Goal: Transaction & Acquisition: Book appointment/travel/reservation

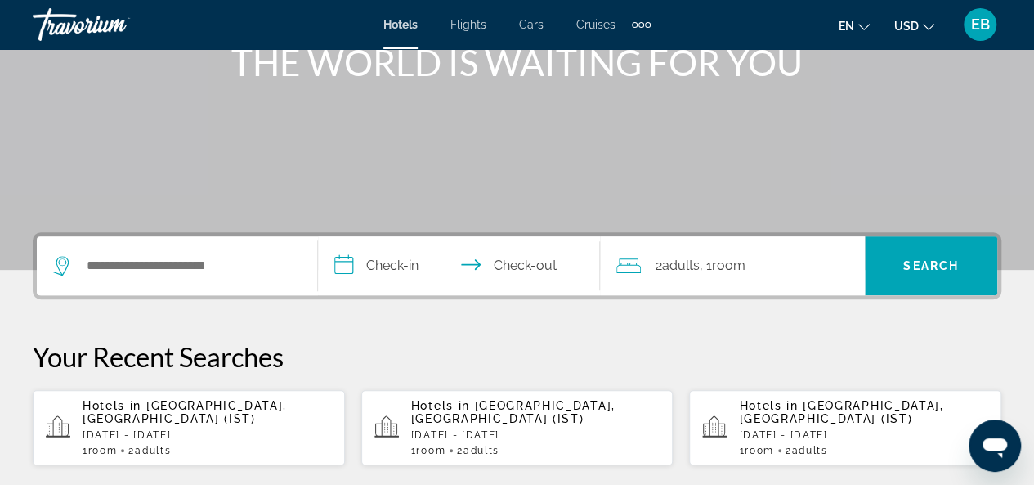
scroll to position [217, 0]
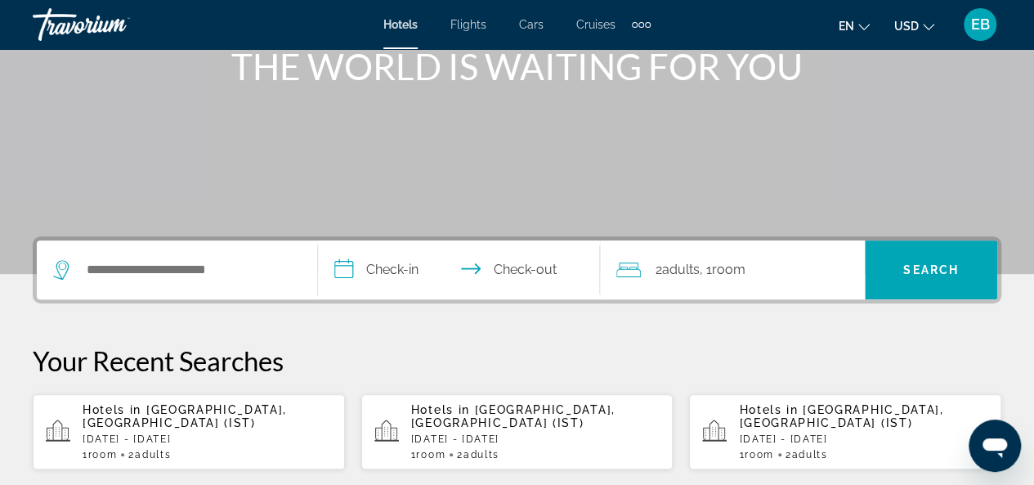
click at [642, 280] on div "2 Adult Adults , 1 Room rooms" at bounding box center [740, 269] width 248 height 23
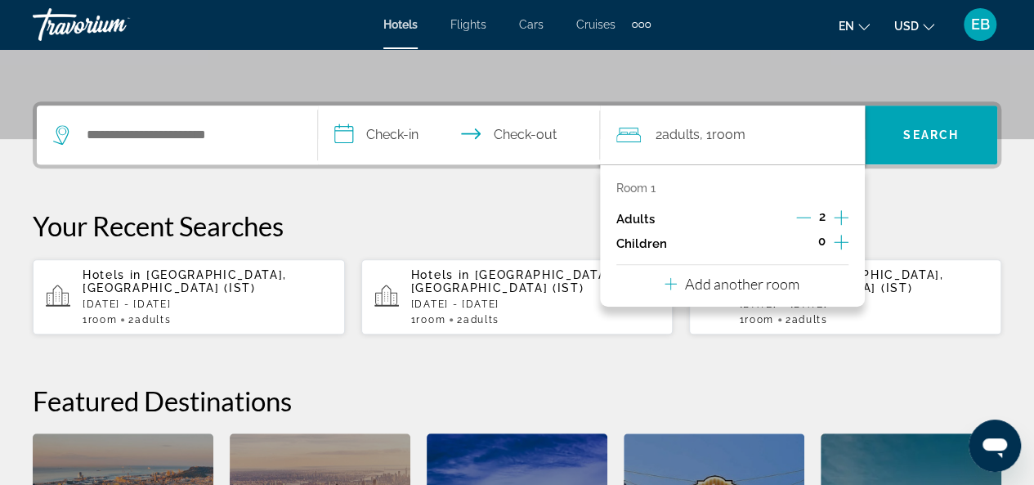
scroll to position [399, 0]
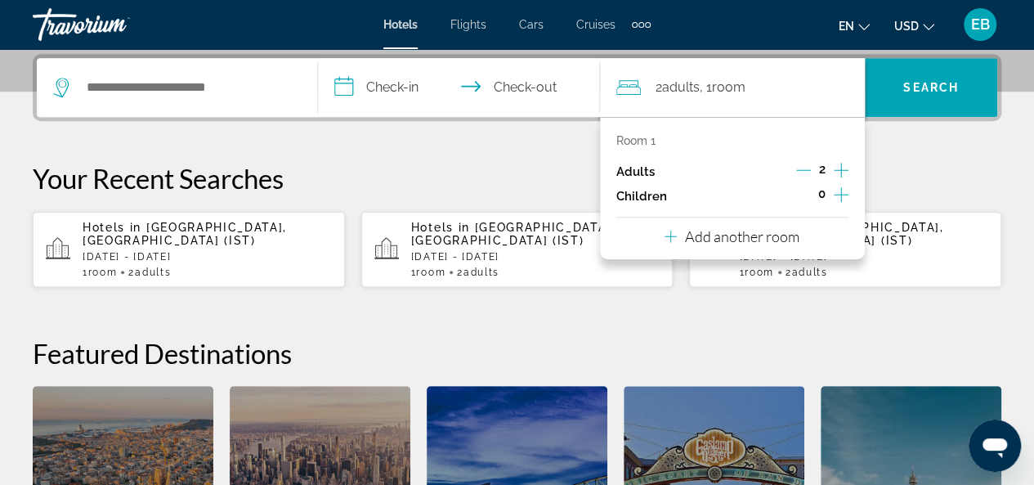
click at [843, 168] on icon "Increment adults" at bounding box center [841, 170] width 15 height 20
click at [701, 239] on p "Add another room" at bounding box center [742, 236] width 114 height 18
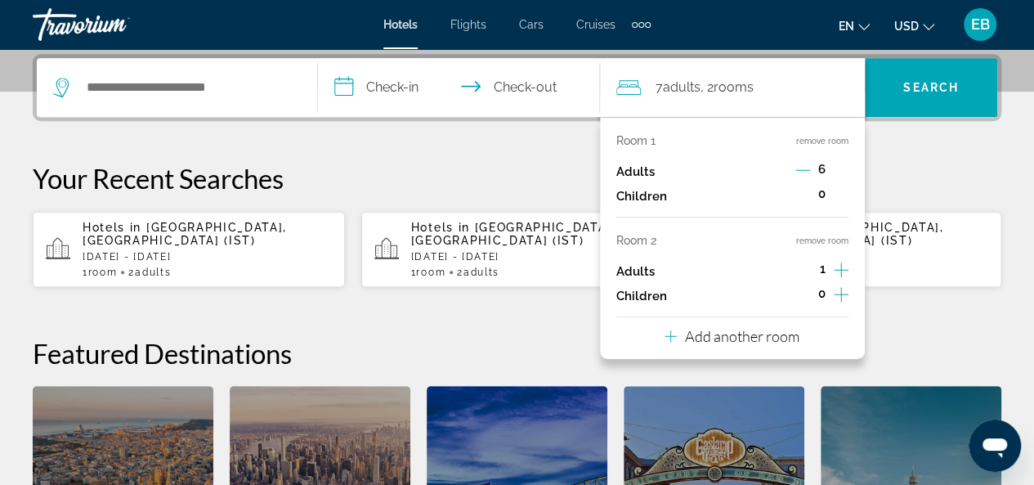
click at [840, 271] on icon "Increment adults" at bounding box center [841, 269] width 15 height 15
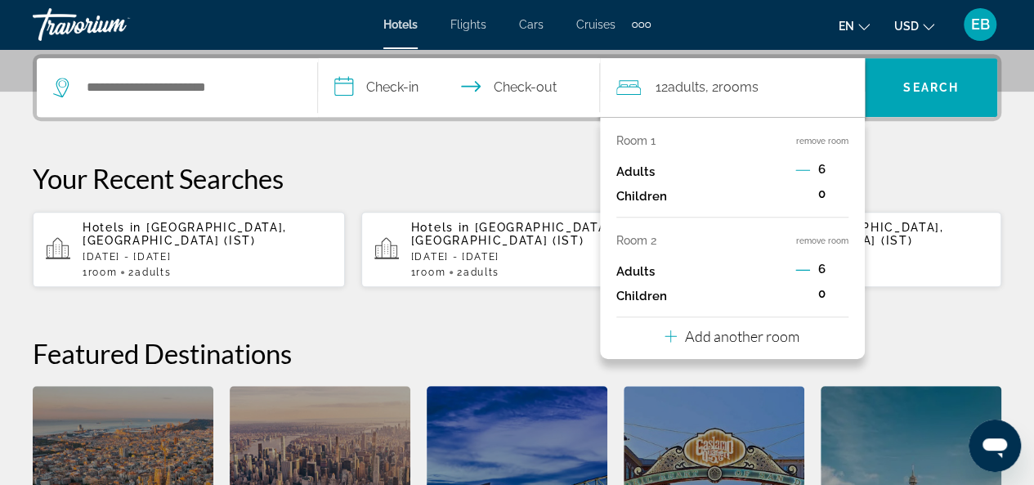
click at [707, 327] on p "Add another room" at bounding box center [742, 336] width 114 height 18
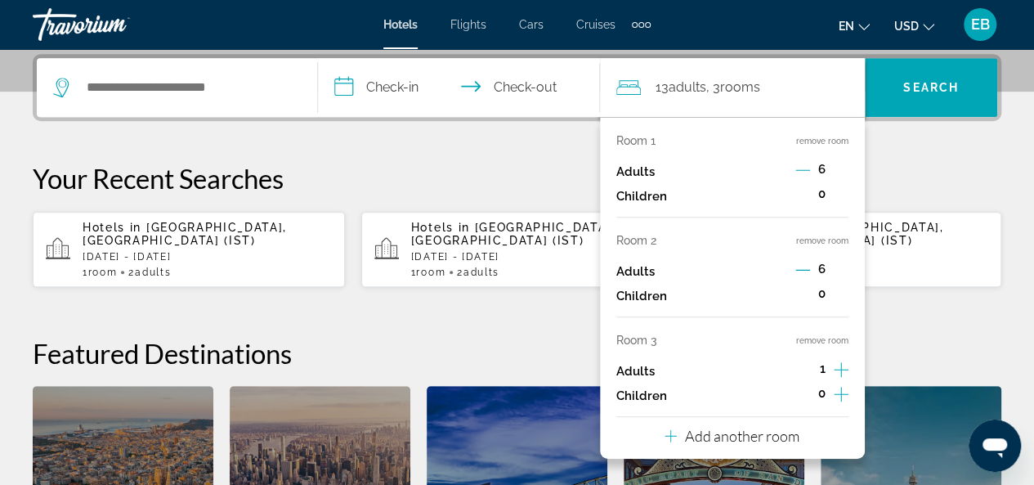
click at [835, 361] on icon "Increment adults" at bounding box center [841, 370] width 15 height 20
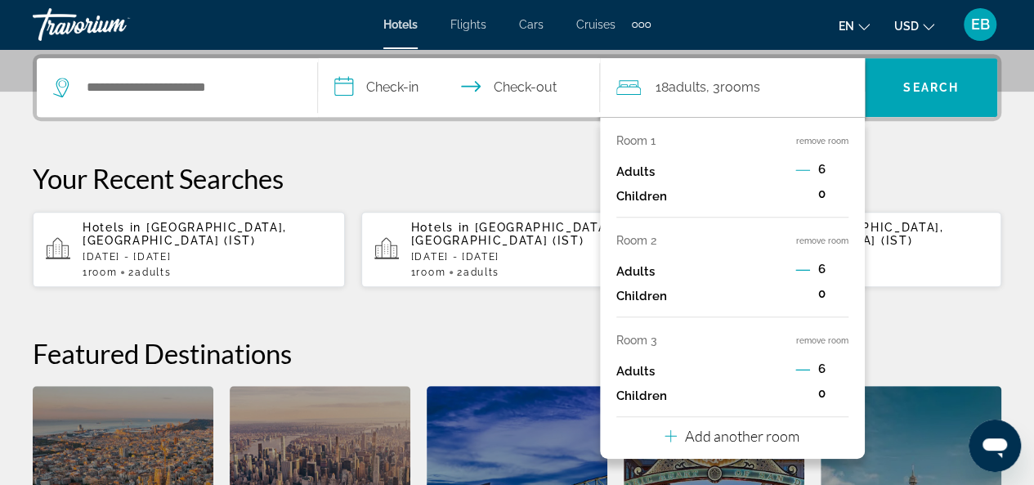
click at [752, 445] on button "Add another room" at bounding box center [732, 434] width 135 height 34
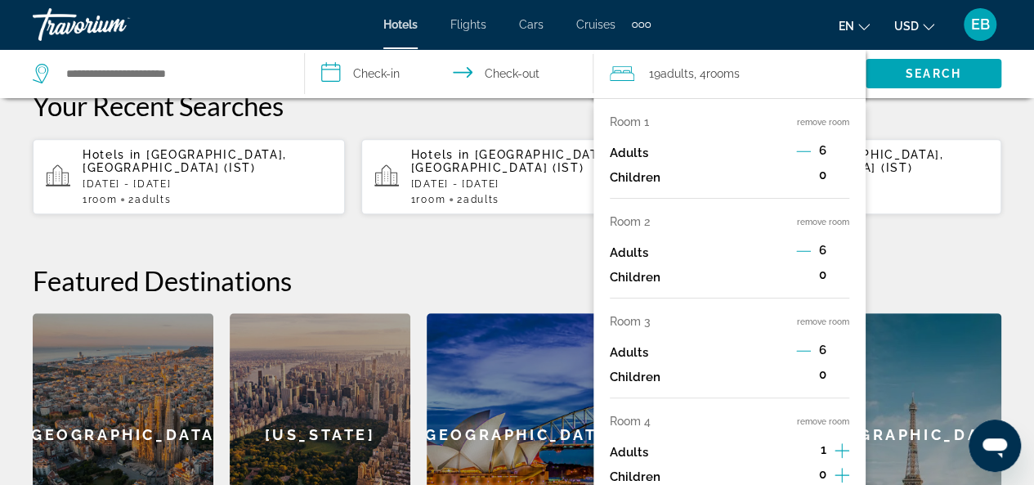
scroll to position [471, 0]
click at [840, 447] on icon "Increment adults" at bounding box center [842, 451] width 15 height 20
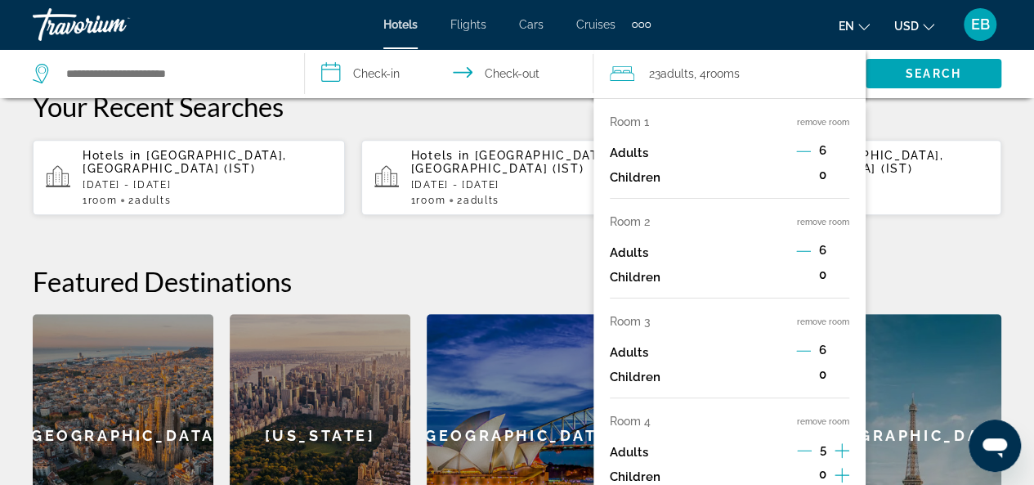
click at [840, 447] on icon "Increment adults" at bounding box center [842, 451] width 15 height 20
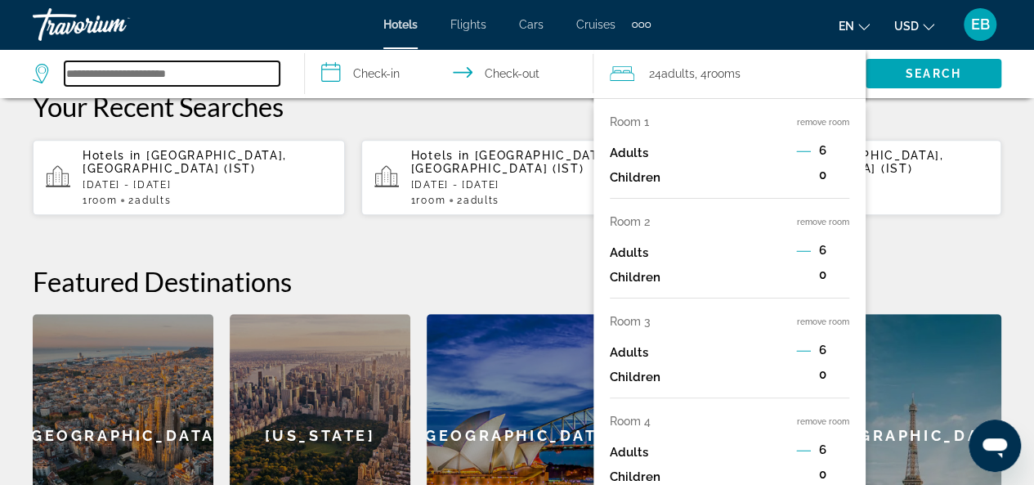
click at [168, 71] on input "Search hotel destination" at bounding box center [172, 73] width 215 height 25
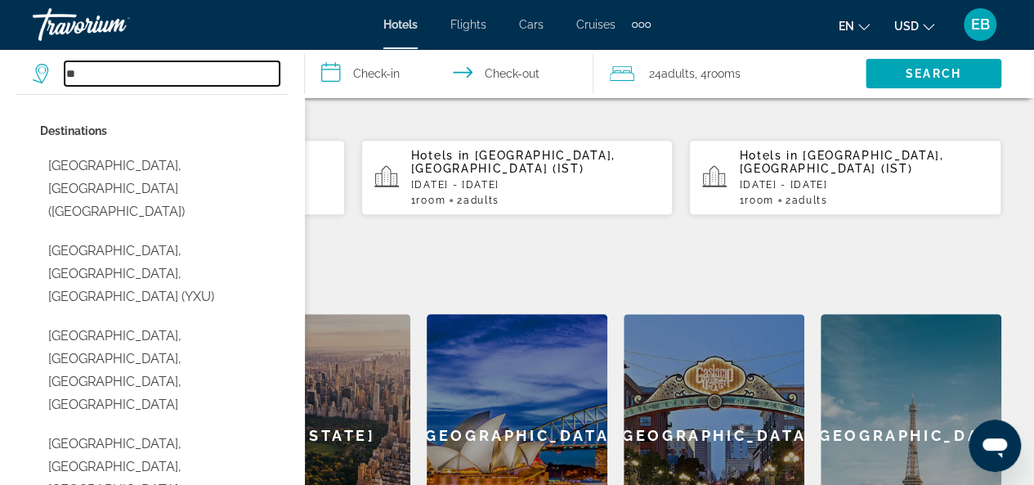
type input "*"
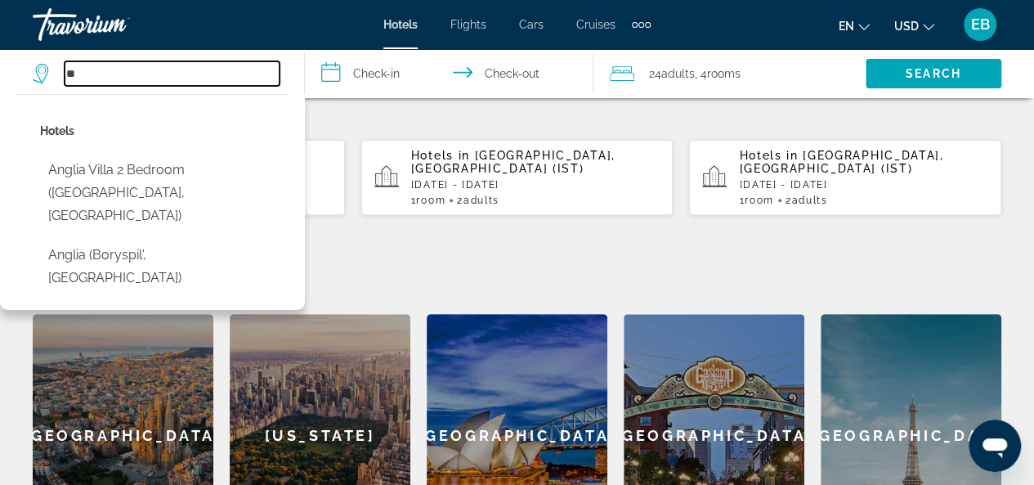
type input "*"
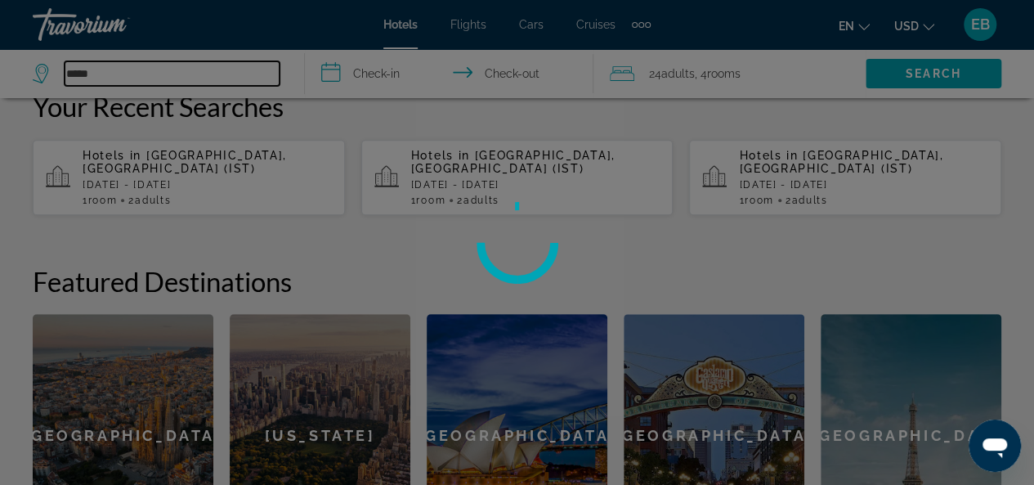
type input "******"
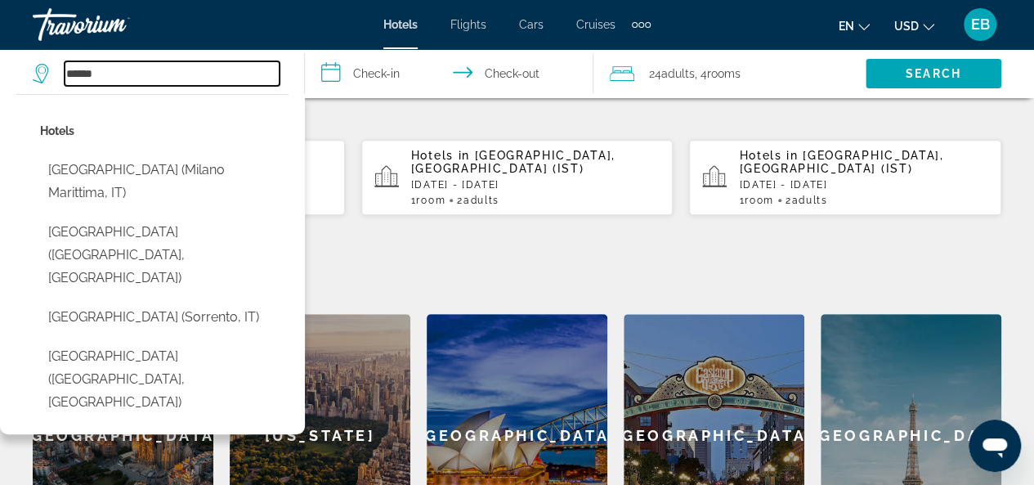
click at [177, 66] on input "******" at bounding box center [172, 73] width 215 height 25
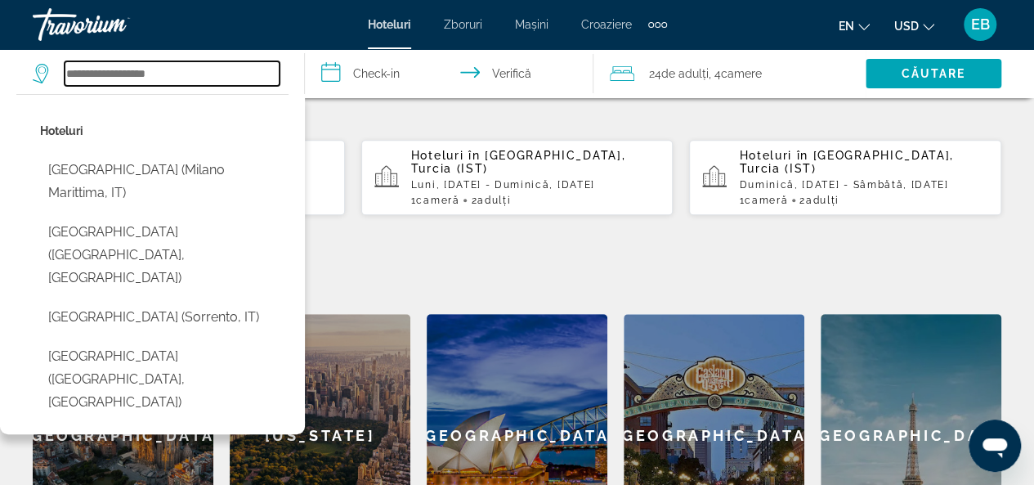
click at [168, 68] on input "Căutați destinație hotelieră" at bounding box center [172, 73] width 215 height 25
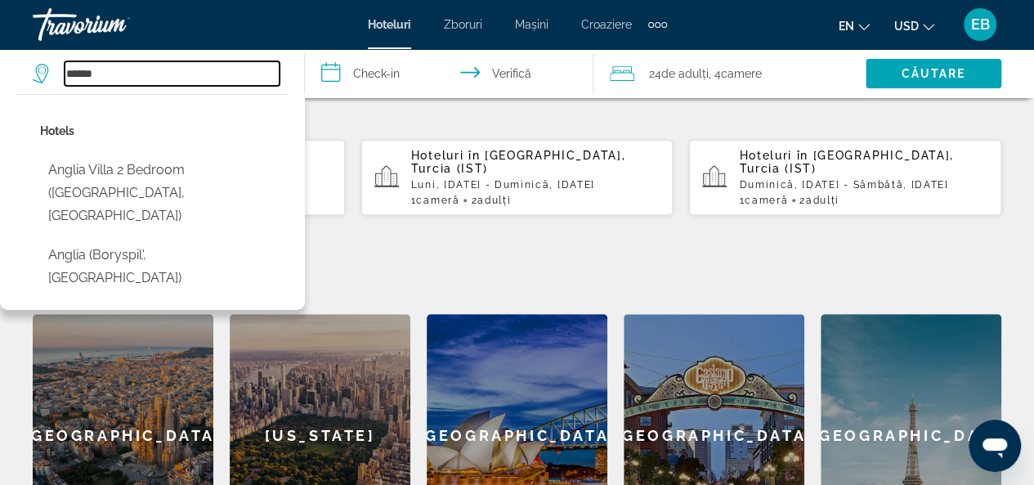
click at [172, 83] on input "******" at bounding box center [172, 73] width 215 height 25
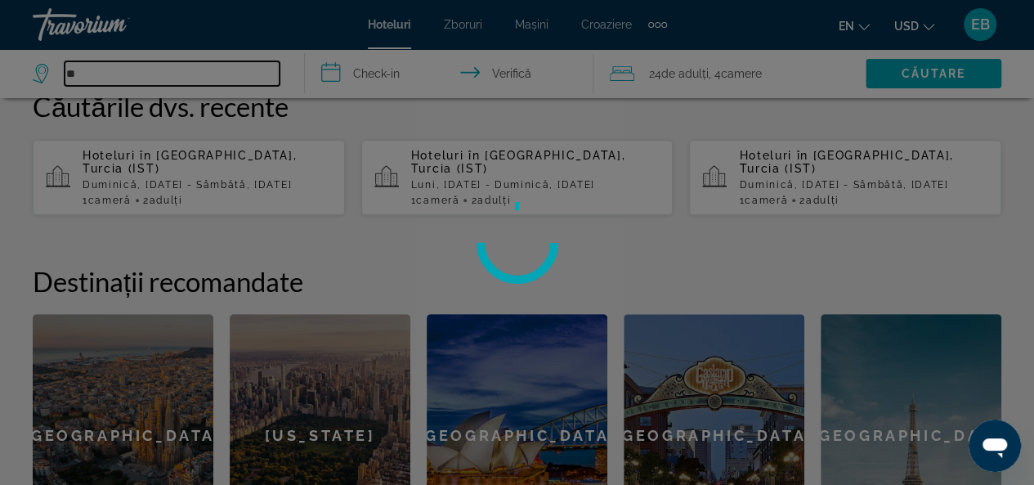
type input "*"
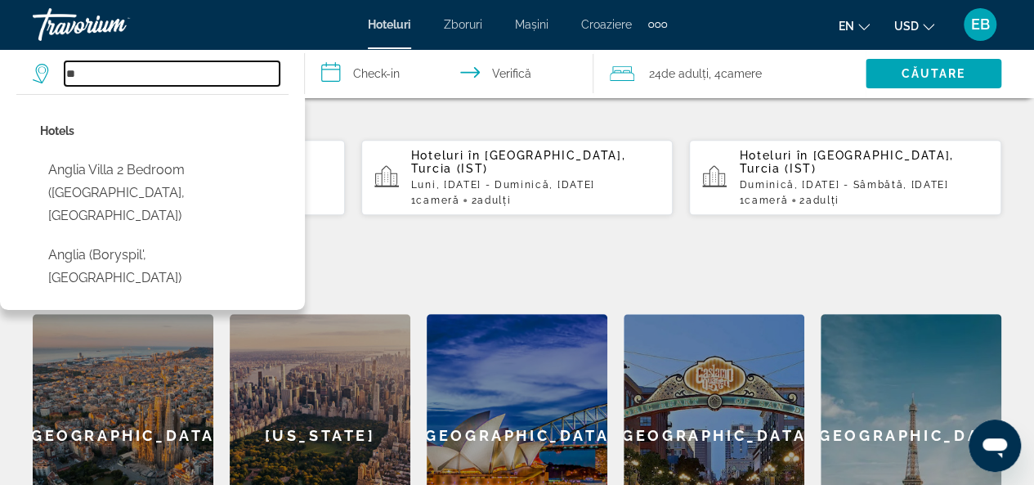
click at [132, 76] on input "**" at bounding box center [172, 73] width 215 height 25
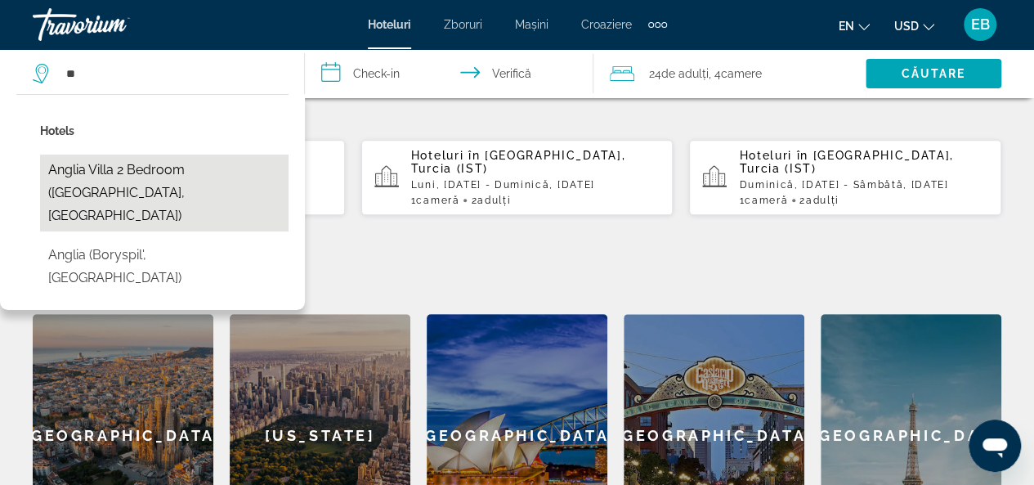
click at [138, 161] on button "Anglia Villa 2 Bedroom ([GEOGRAPHIC_DATA], [GEOGRAPHIC_DATA])" at bounding box center [164, 192] width 248 height 77
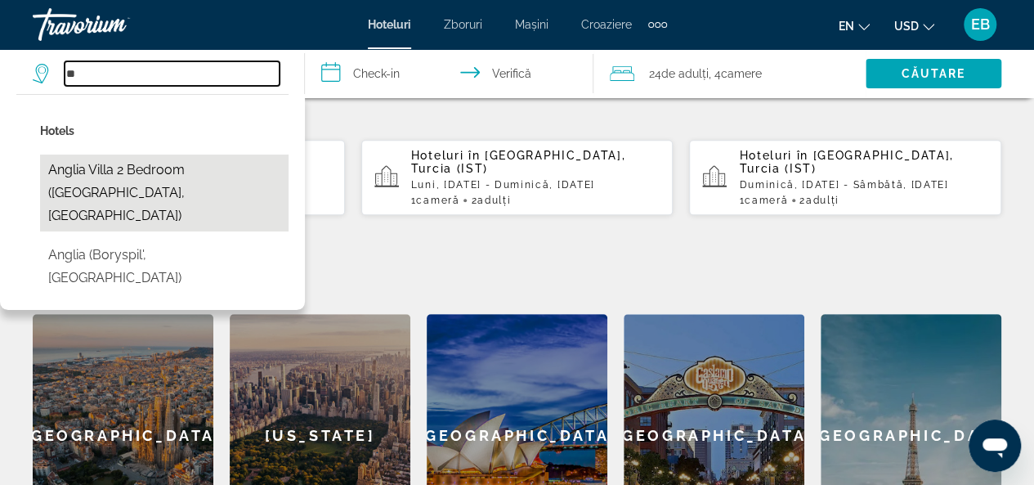
type input "**********"
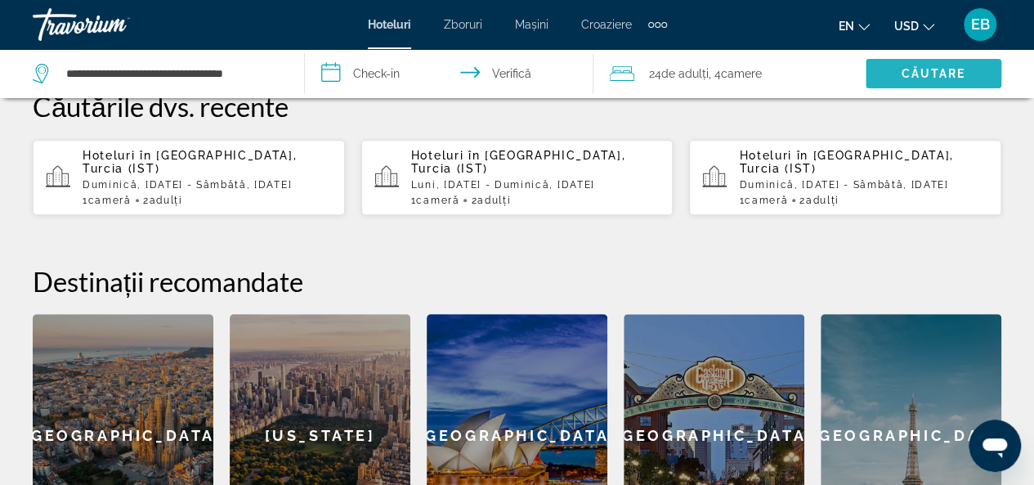
click at [919, 78] on font "Căutare" at bounding box center [933, 73] width 65 height 13
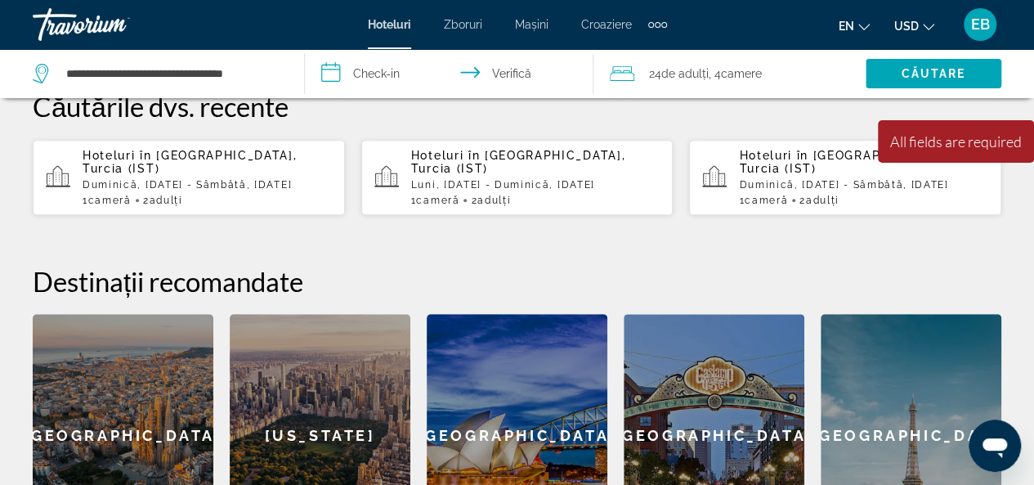
click at [345, 67] on input "**********" at bounding box center [452, 76] width 295 height 54
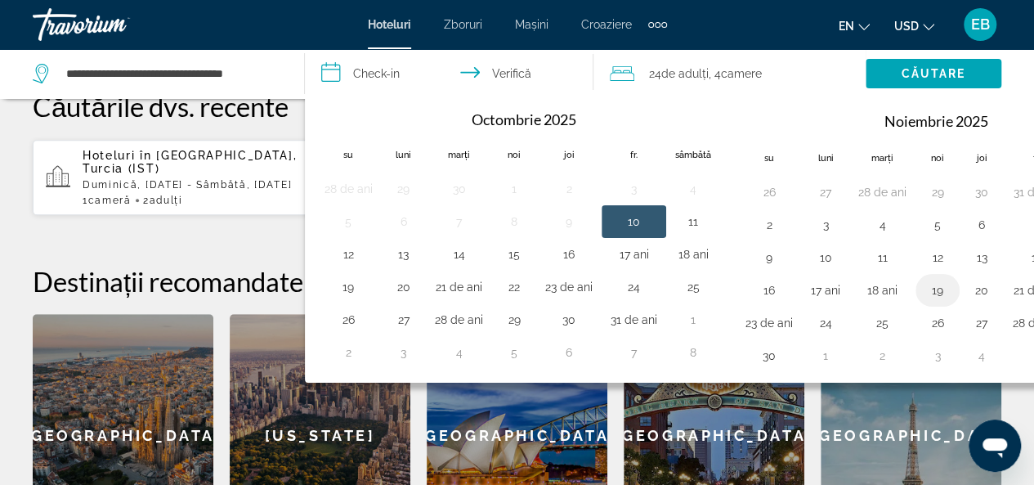
click at [929, 290] on button "19" at bounding box center [937, 290] width 26 height 23
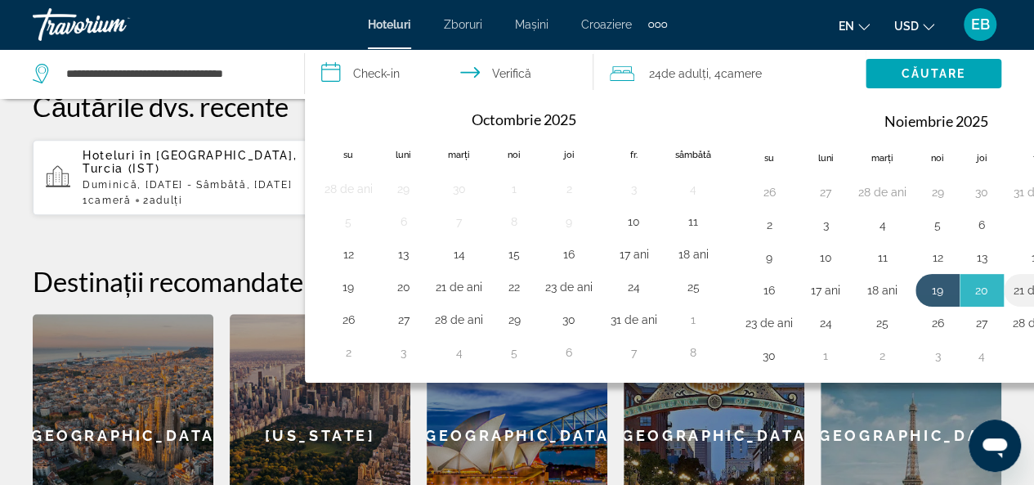
click at [1031, 300] on td "21 de ani" at bounding box center [1037, 290] width 66 height 33
click at [822, 323] on button "24" at bounding box center [825, 322] width 29 height 23
type input "**********"
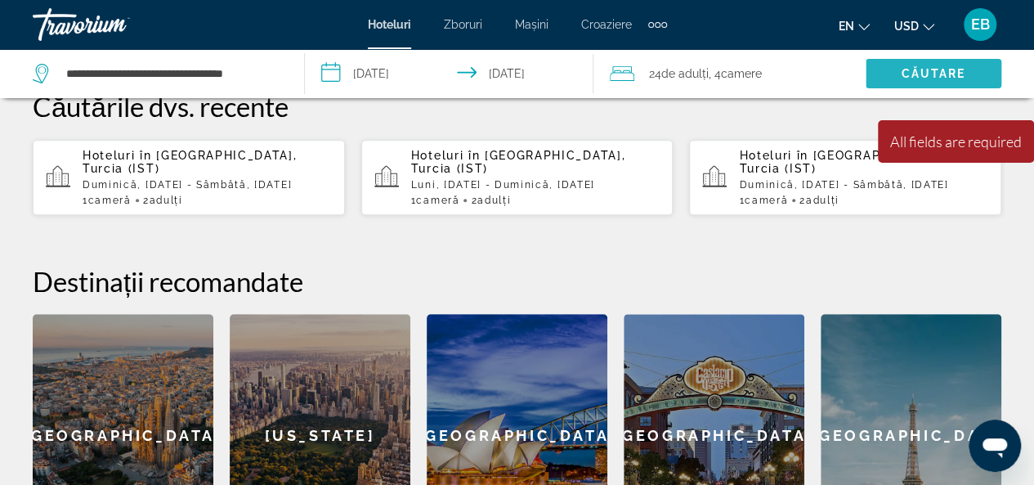
click at [896, 79] on span "Căutare" at bounding box center [934, 73] width 136 height 39
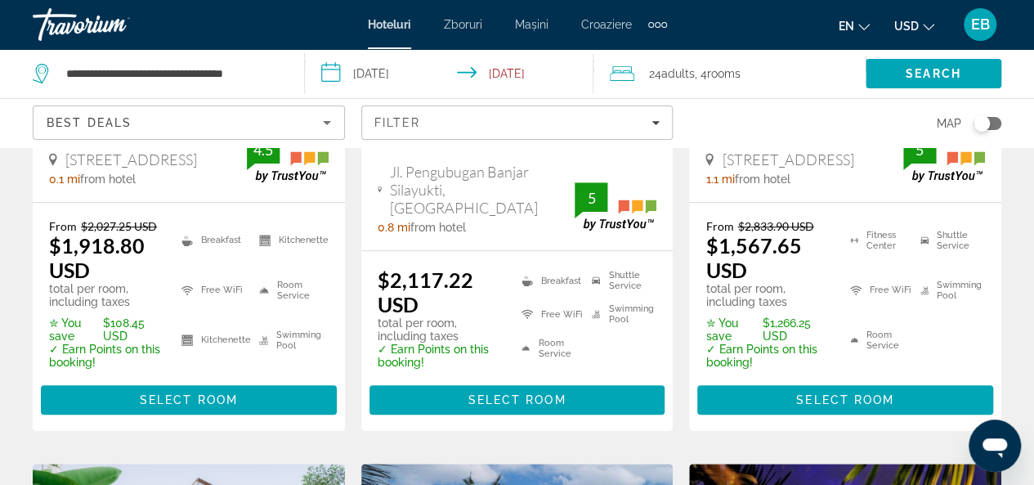
scroll to position [458, 0]
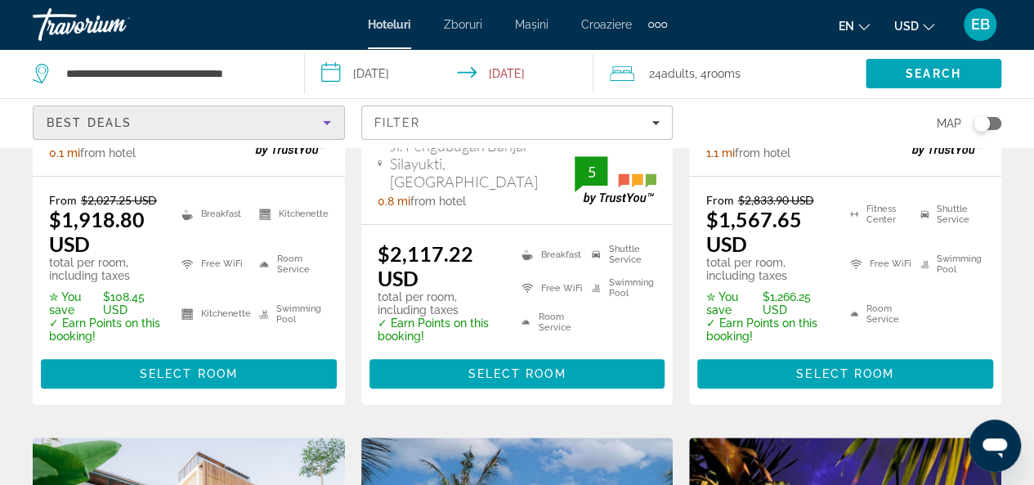
click at [215, 128] on div "Best Deals" at bounding box center [185, 123] width 276 height 20
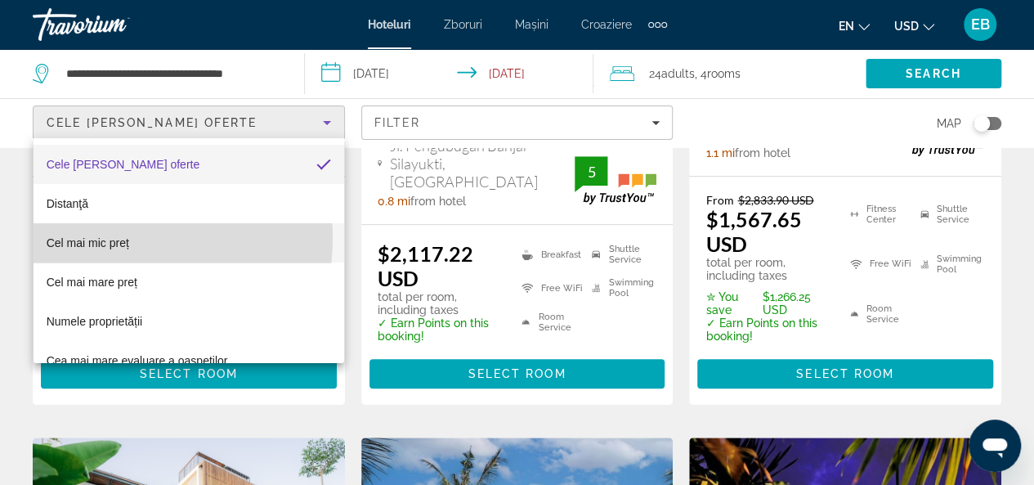
click at [124, 238] on font "Cel mai mic preț" at bounding box center [88, 242] width 83 height 13
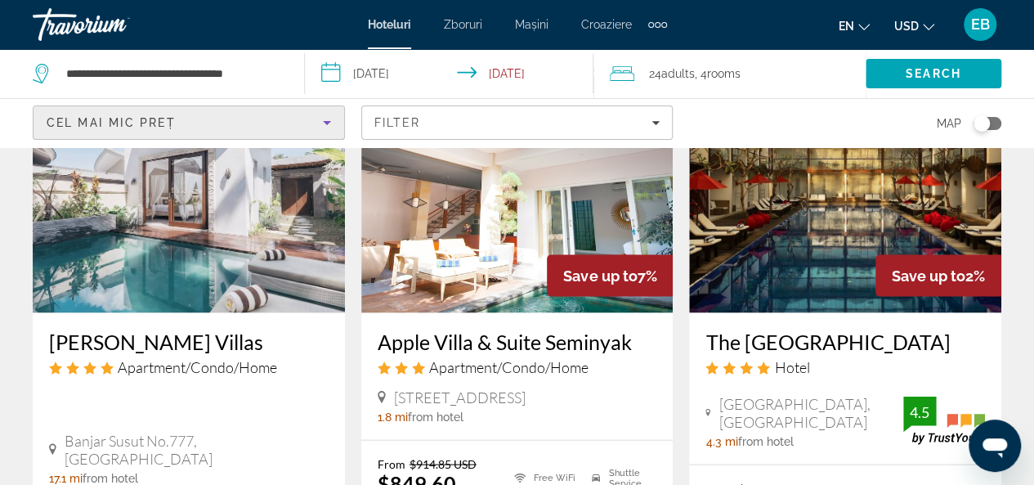
scroll to position [1489, 0]
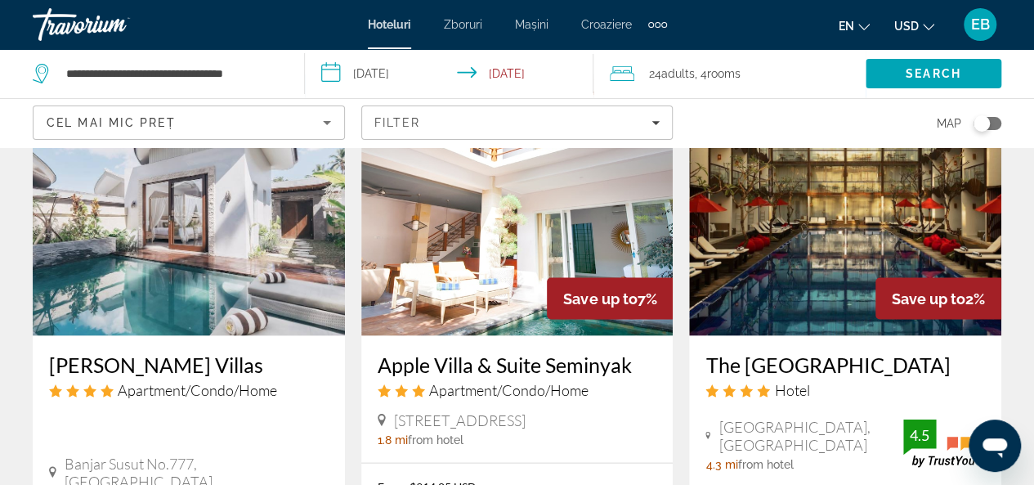
click at [999, 121] on div "Toggle map" at bounding box center [987, 123] width 28 height 13
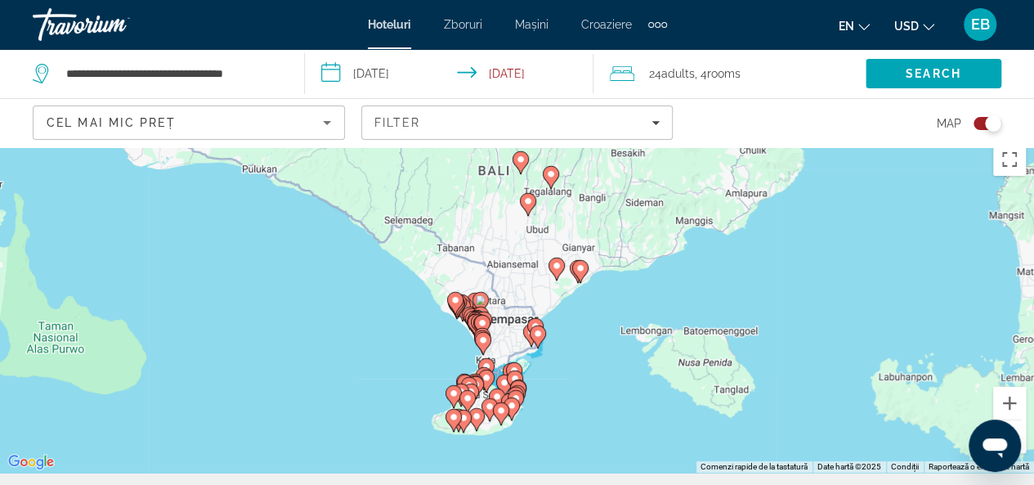
scroll to position [8, 0]
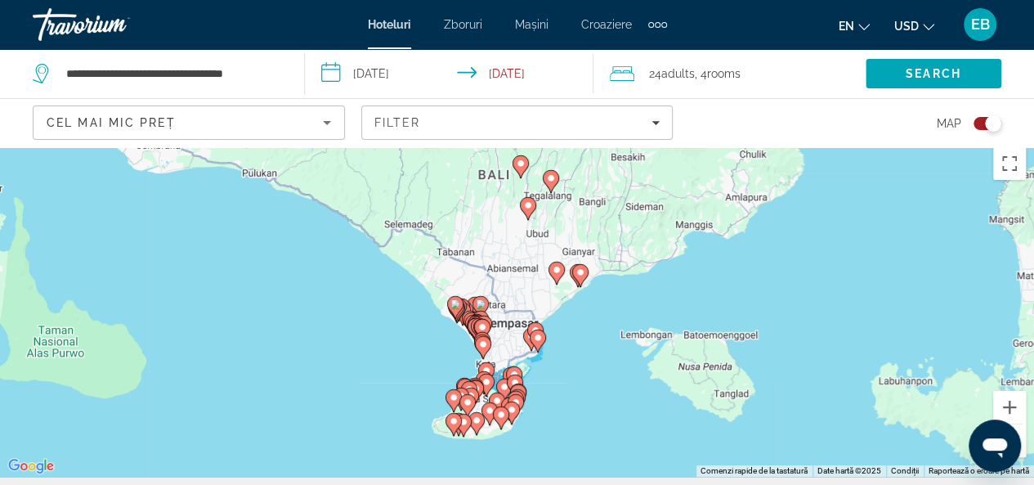
click at [505, 334] on div "Ca să activezi tragerea cu ajutorul tastaturii, apasă Alt + Enter. După activar…" at bounding box center [517, 308] width 1034 height 338
click at [488, 364] on icon "Conținut principal" at bounding box center [485, 372] width 15 height 21
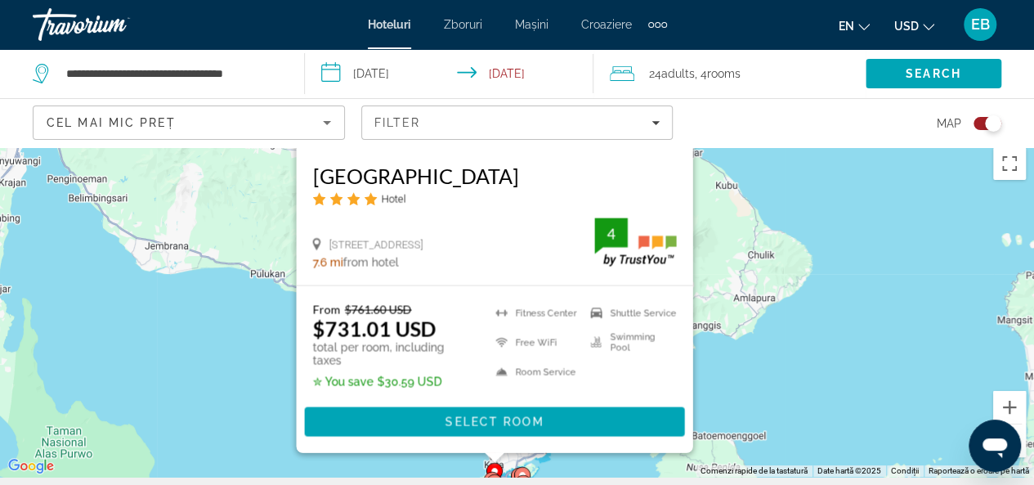
drag, startPoint x: 727, startPoint y: 436, endPoint x: 744, endPoint y: 257, distance: 178.9
click at [744, 257] on div "Ca să activezi tragerea cu ajutorul tastaturii, apasă Alt + Enter. După activar…" at bounding box center [517, 308] width 1034 height 338
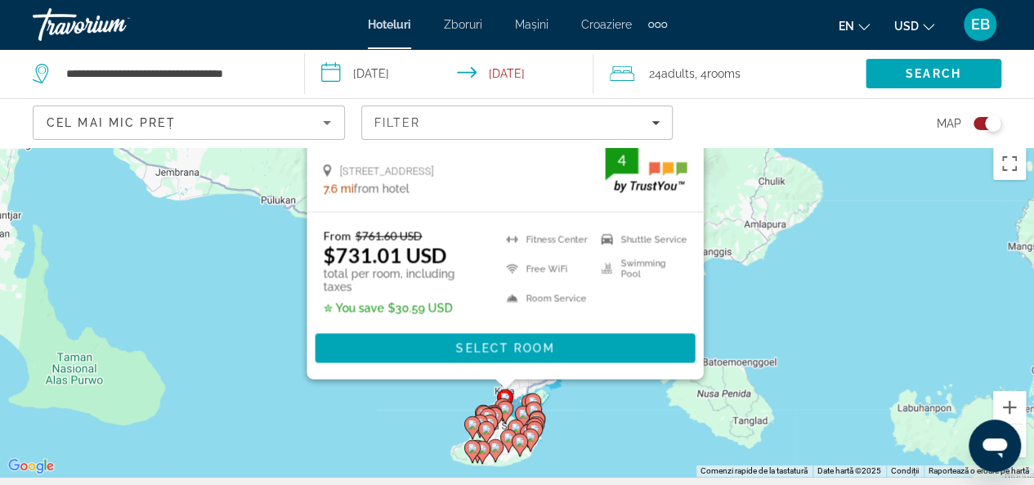
click at [593, 434] on div "Ca să activezi tragerea cu ajutorul tastaturii, apasă Alt + Enter. După activar…" at bounding box center [517, 308] width 1034 height 338
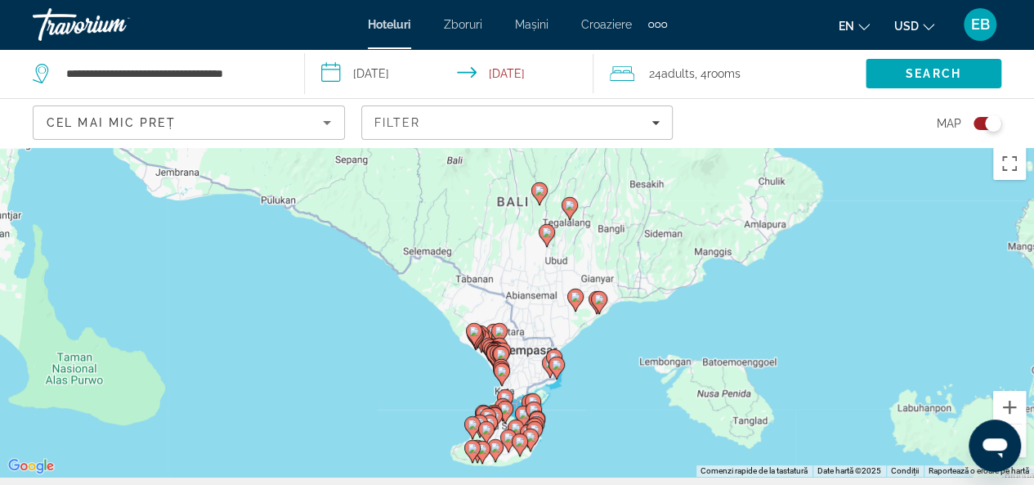
click at [521, 367] on div "Ca să activezi tragerea cu ajutorul tastaturii, apasă Alt + Enter. După activar…" at bounding box center [517, 308] width 1034 height 338
click at [1010, 401] on button "Mărește" at bounding box center [1009, 407] width 33 height 33
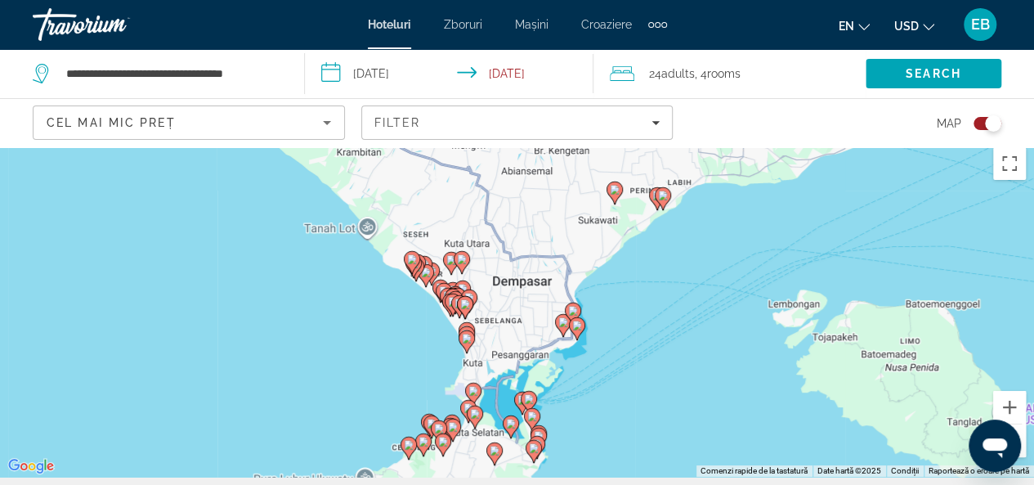
drag, startPoint x: 518, startPoint y: 452, endPoint x: 484, endPoint y: 328, distance: 128.9
click at [484, 328] on div "Ca să activezi tragerea cu ajutorul tastaturii, apasă Alt + Enter. După activar…" at bounding box center [517, 308] width 1034 height 338
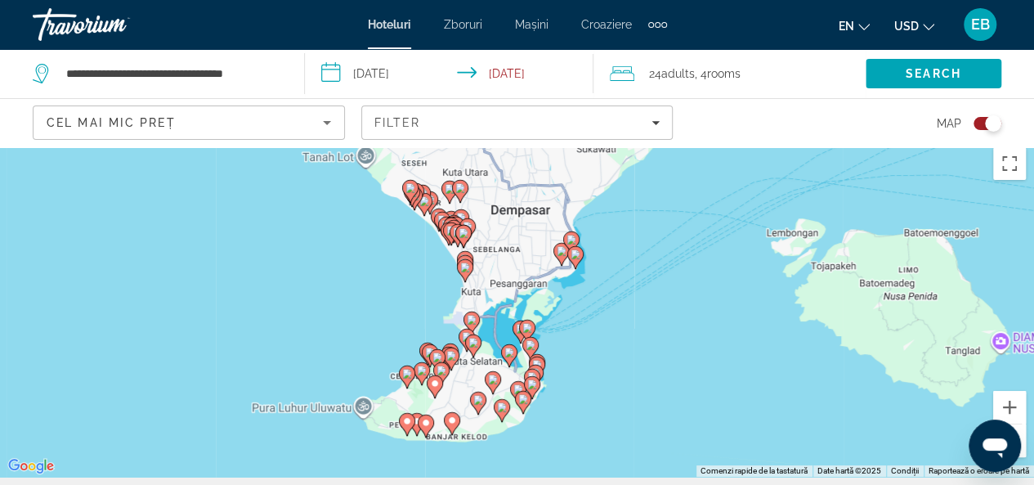
drag, startPoint x: 481, startPoint y: 352, endPoint x: 494, endPoint y: 285, distance: 68.1
click at [494, 285] on div "Ca să activezi tragerea cu ajutorul tastaturii, apasă Alt + Enter. După activar…" at bounding box center [517, 308] width 1034 height 338
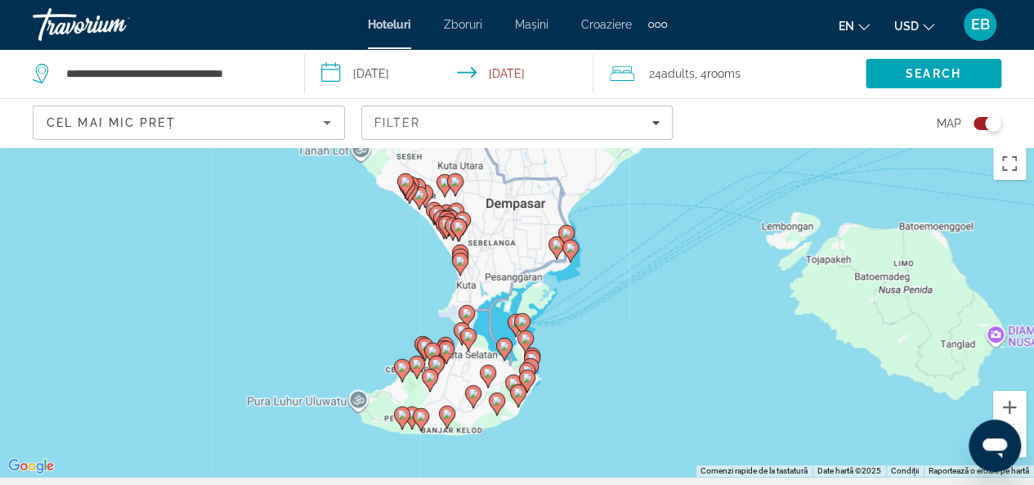
click at [446, 387] on div "Ca să activezi tragerea cu ajutorul tastaturii, apasă Alt + Enter. După activar…" at bounding box center [517, 308] width 1034 height 338
click at [858, 20] on mat-icon "Schimbați limba" at bounding box center [863, 24] width 11 height 11
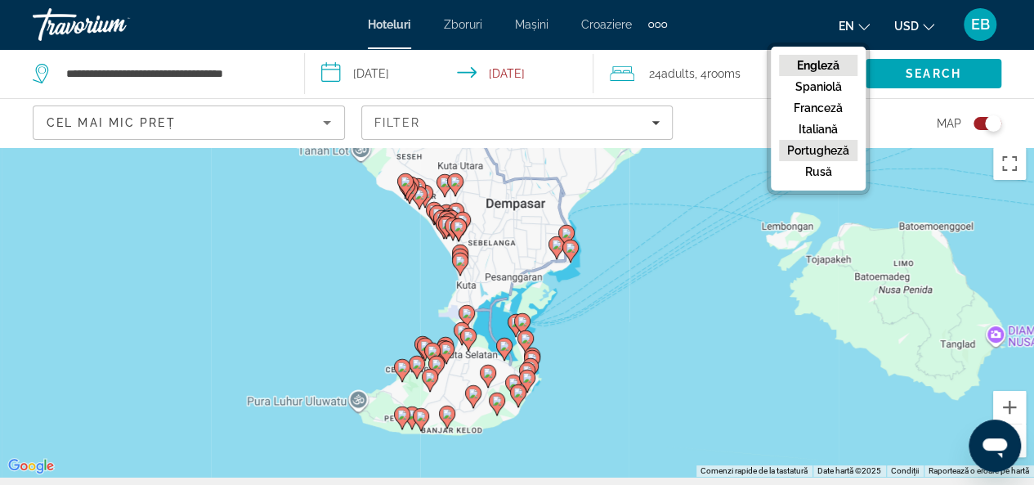
scroll to position [6, 0]
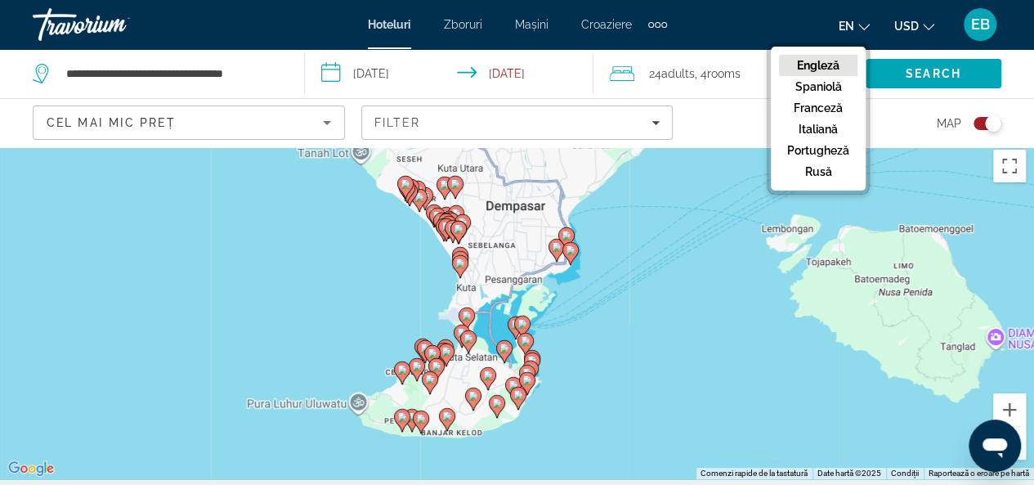
click at [775, 31] on div "en Engleză Spaniolă Franceză Italiană Portugheză rusă USD USD ($) MXN (Mex$) CA…" at bounding box center [842, 24] width 319 height 34
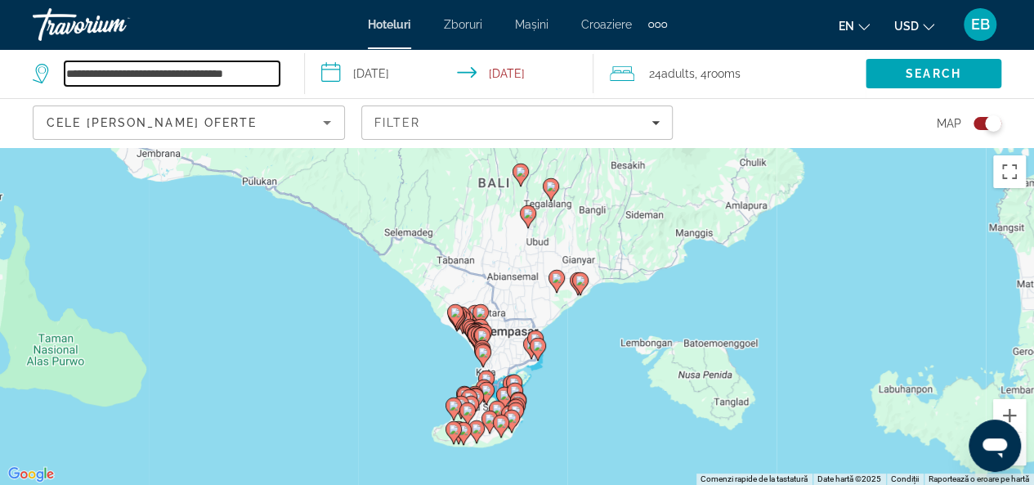
click at [278, 68] on input "**********" at bounding box center [172, 73] width 215 height 25
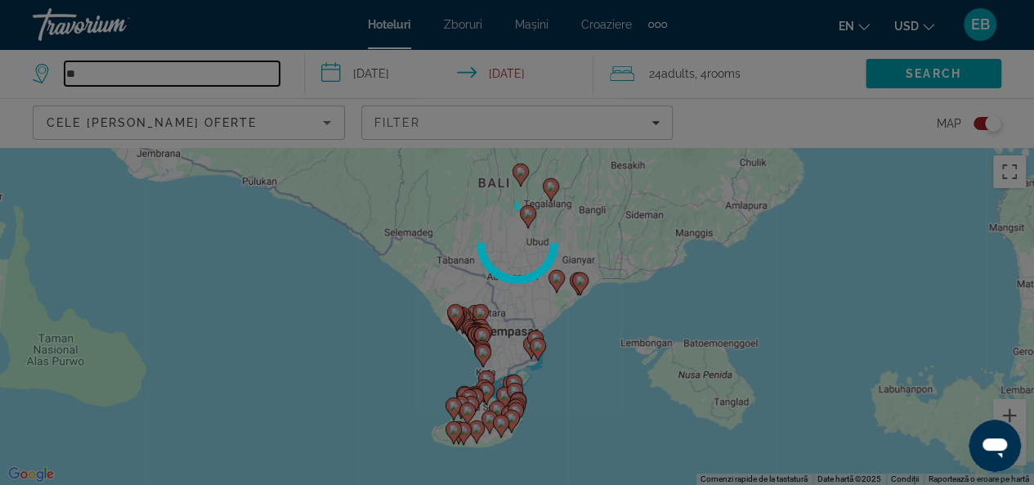
type input "*"
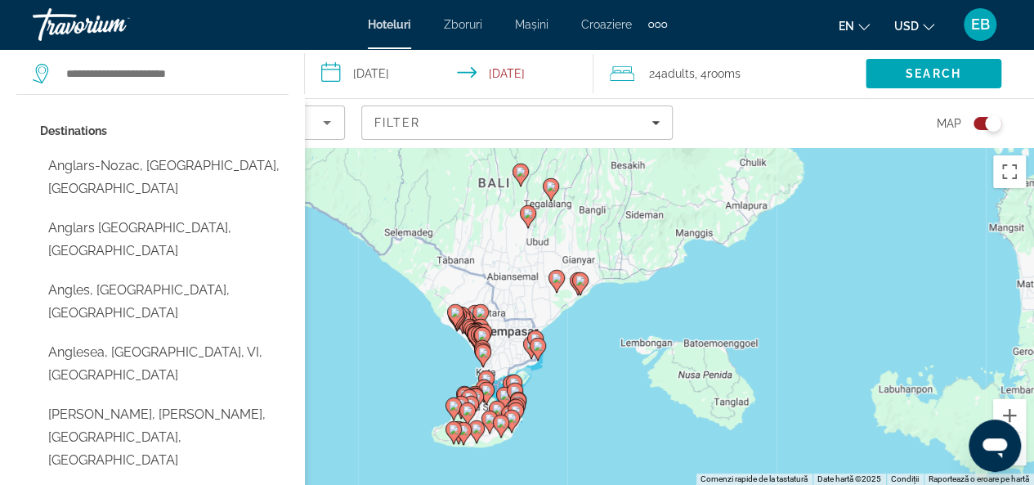
click at [146, 87] on div "Destinations [GEOGRAPHIC_DATA], [GEOGRAPHIC_DATA], [GEOGRAPHIC_DATA] [GEOGRAPHI…" at bounding box center [160, 73] width 255 height 49
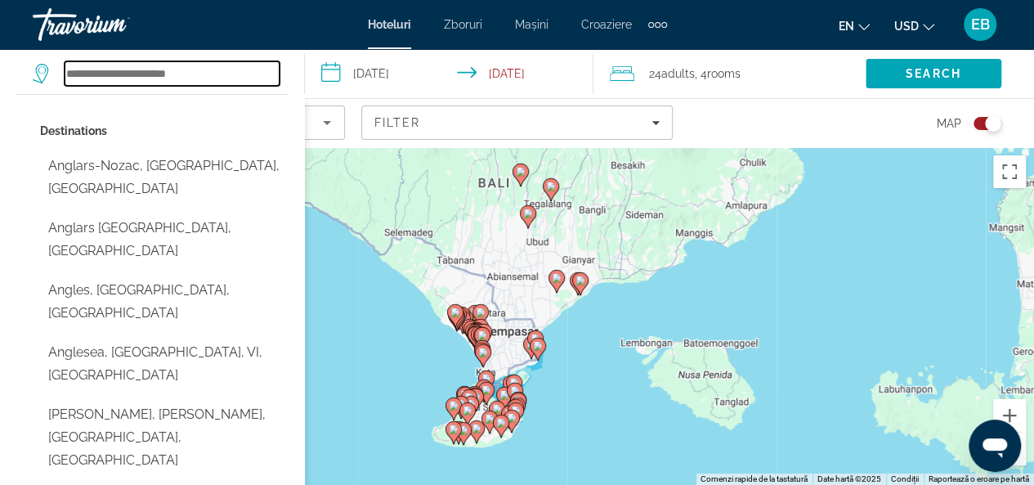
click at [137, 79] on input "Search hotel destination" at bounding box center [172, 73] width 215 height 25
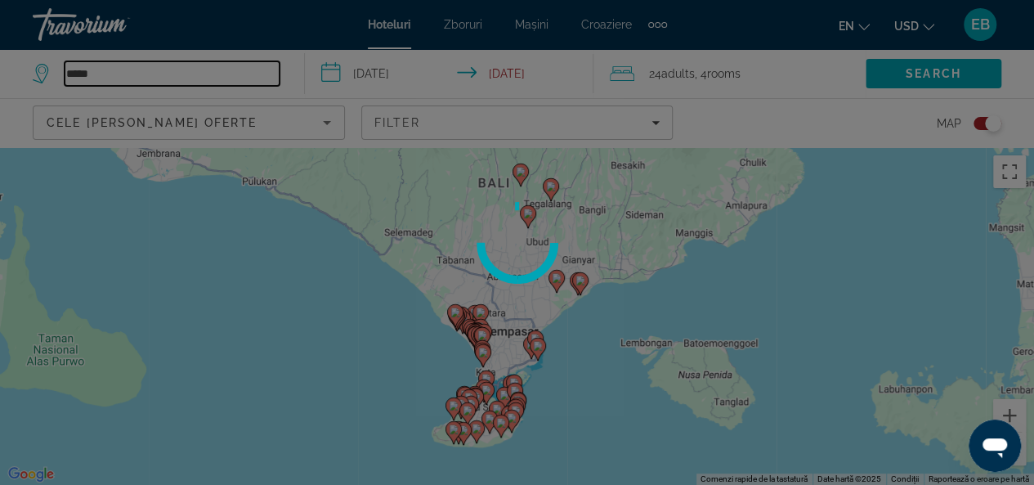
type input "******"
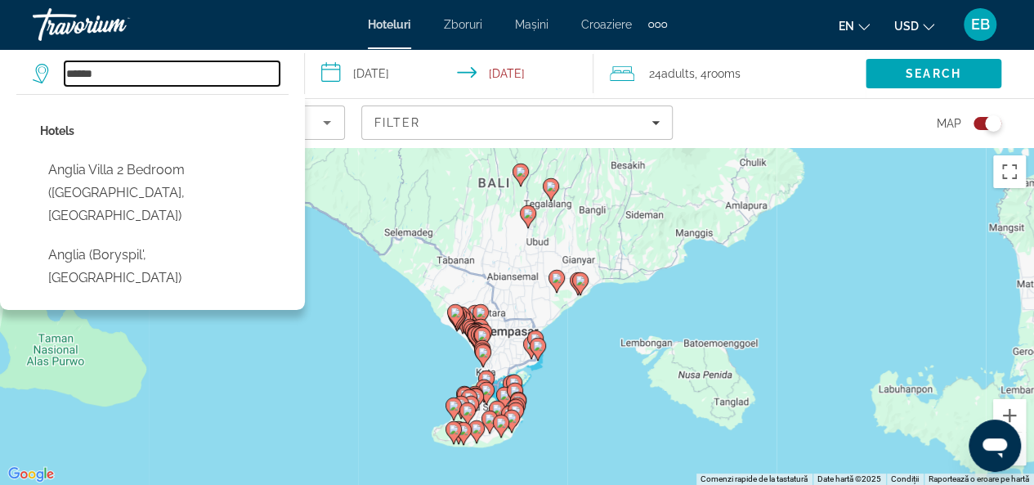
click at [168, 69] on input "******" at bounding box center [172, 73] width 215 height 25
